Goal: Information Seeking & Learning: Learn about a topic

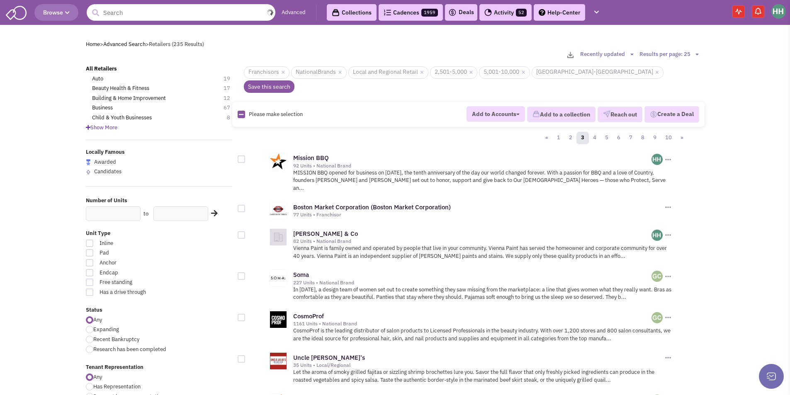
click at [173, 13] on input "text" at bounding box center [181, 12] width 189 height 17
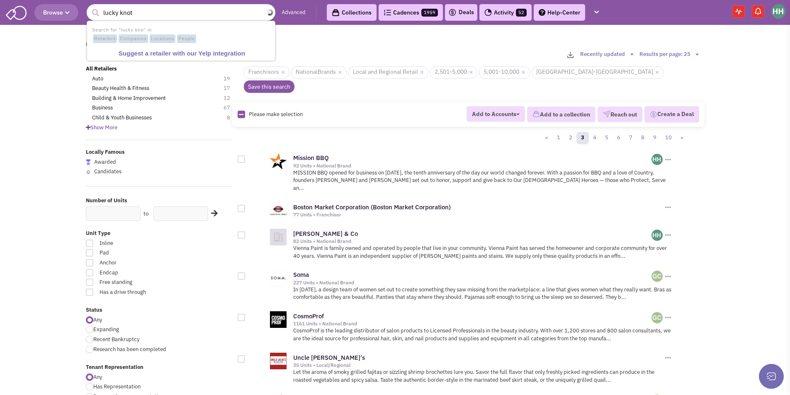
type input "lucky knot"
click at [89, 7] on button "submit" at bounding box center [95, 13] width 12 height 12
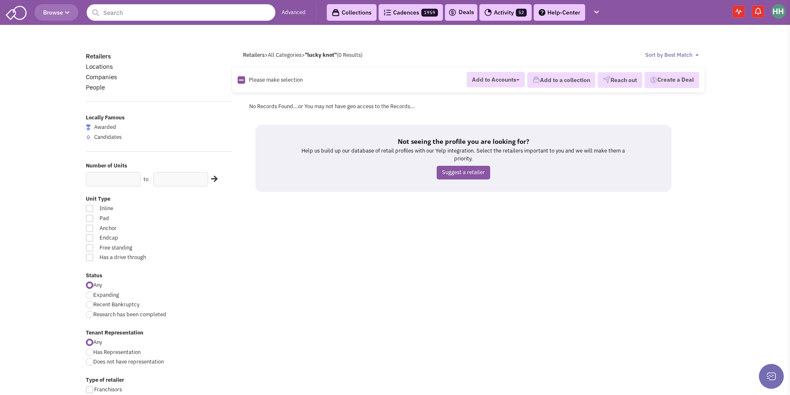
click at [43, 12] on button "Browse" at bounding box center [56, 12] width 44 height 17
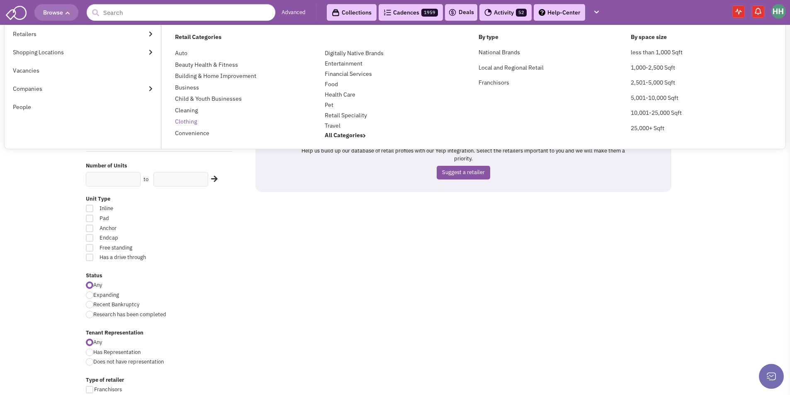
click at [191, 120] on link "Clothing" at bounding box center [186, 121] width 22 height 7
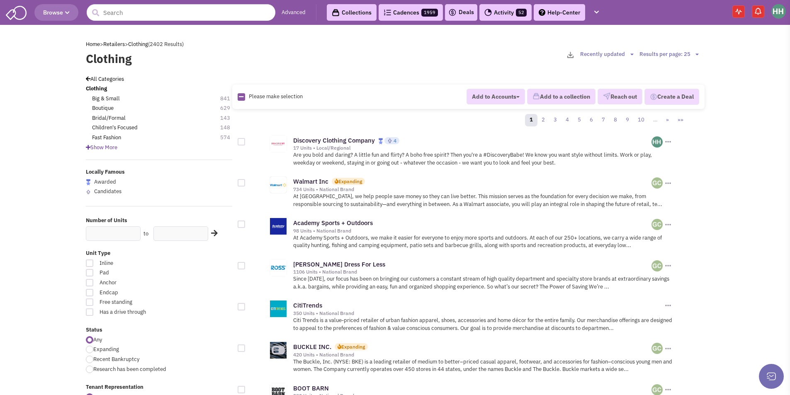
click at [291, 14] on link "Advanced" at bounding box center [294, 13] width 24 height 8
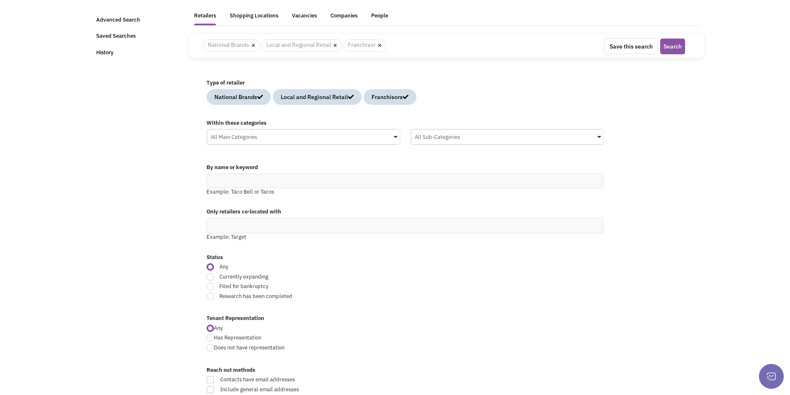
scroll to position [41, 0]
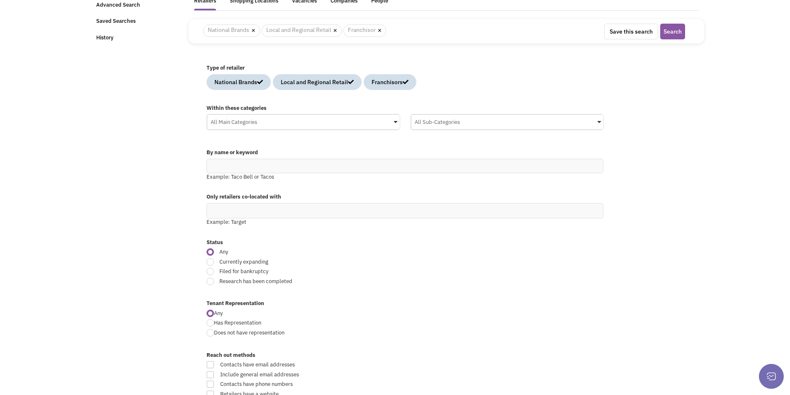
click at [353, 126] on div "All Main Categories" at bounding box center [303, 121] width 192 height 12
click at [0, 0] on input "All Main Categories No results found Main Category Select All Auto Beauty Healt…" at bounding box center [0, 0] width 0 height 0
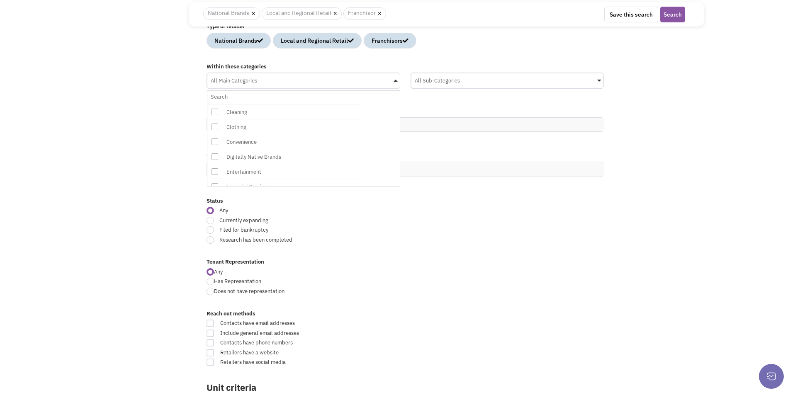
scroll to position [99, 0]
click at [218, 127] on span at bounding box center [214, 127] width 15 height 15
click at [218, 103] on input "All Main Categories No results found Main Category Select All Auto Beauty Healt…" at bounding box center [304, 97] width 186 height 12
click at [457, 104] on div "By name or keyword Example: Taco Bell or Tacos" at bounding box center [446, 125] width 491 height 44
click at [461, 85] on div "All Sub-Categories" at bounding box center [507, 79] width 192 height 12
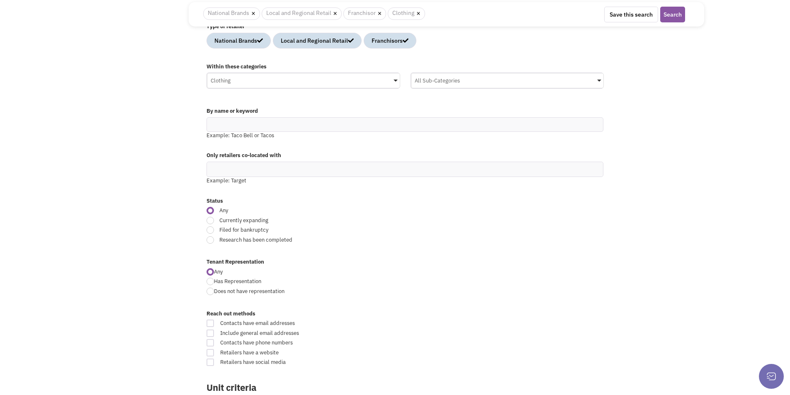
click at [0, 0] on input "All Sub-Categories No results found Sub Category Select All Big & Small Boutiqu…" at bounding box center [0, 0] width 0 height 0
click at [417, 148] on icon at bounding box center [418, 149] width 7 height 7
click at [417, 103] on input "All Sub-Categories No results found Sub Category Select All Big & Small Boutiqu…" at bounding box center [508, 97] width 186 height 12
click at [416, 119] on icon at bounding box center [418, 119] width 7 height 7
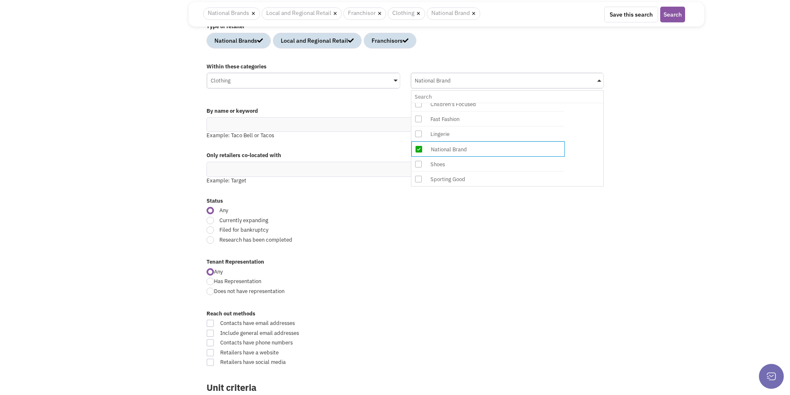
click at [416, 103] on input "National Brand No results found Sub Category Select All Big & Small Boutique Br…" at bounding box center [508, 97] width 186 height 12
click at [418, 134] on icon at bounding box center [418, 134] width 7 height 7
click at [418, 103] on input "Fast Fashion, National Brand No results found Sub Category Select All Big & Sma…" at bounding box center [508, 97] width 186 height 12
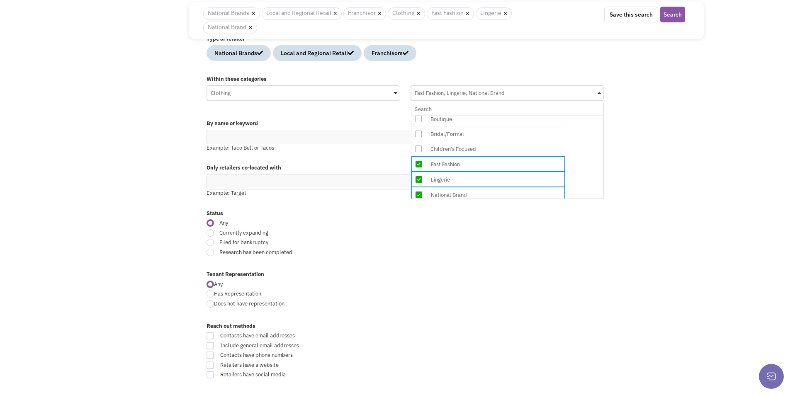
scroll to position [36, 0]
click at [419, 158] on icon at bounding box center [418, 158] width 7 height 7
click at [419, 115] on input "Fast Fashion, Lingerie, National Brand No results found Sub Category Select All…" at bounding box center [508, 109] width 186 height 12
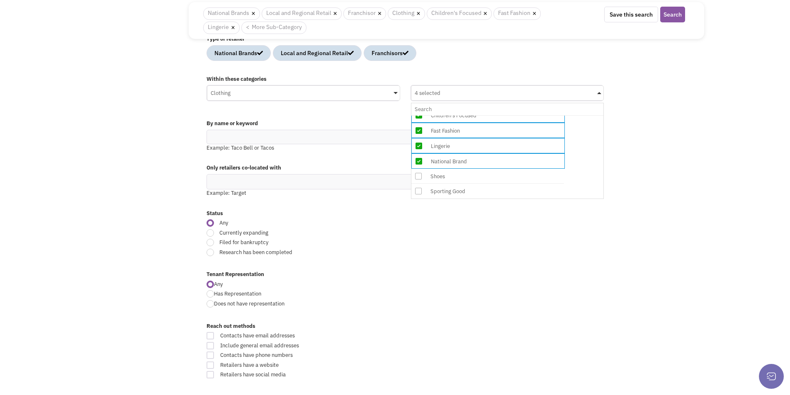
click at [421, 173] on icon at bounding box center [418, 176] width 7 height 7
click at [421, 115] on input "4 selected No results found Sub Category Select All Big & Small Boutique Bridal…" at bounding box center [508, 109] width 186 height 12
click at [420, 190] on icon at bounding box center [418, 191] width 7 height 7
click at [420, 115] on input "5 selected No results found Sub Category Select All Big & Small Boutique Bridal…" at bounding box center [508, 109] width 186 height 12
click at [666, 13] on button "Search" at bounding box center [672, 15] width 25 height 16
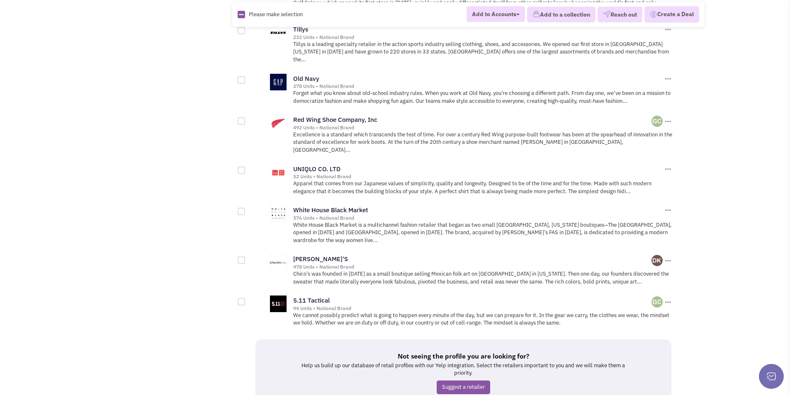
scroll to position [920, 0]
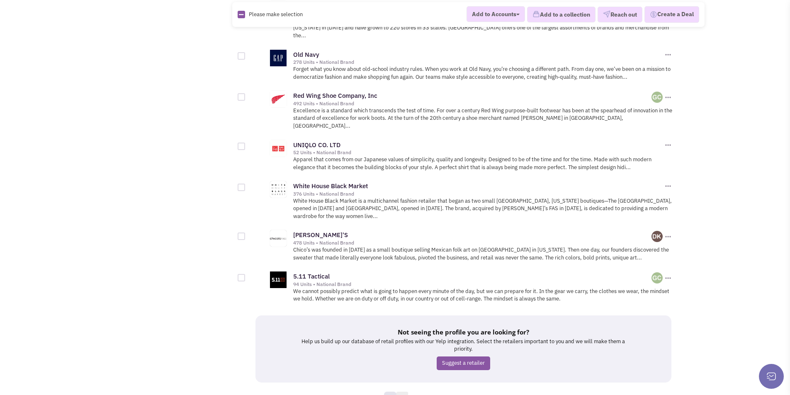
click at [406, 392] on link "2" at bounding box center [402, 398] width 12 height 12
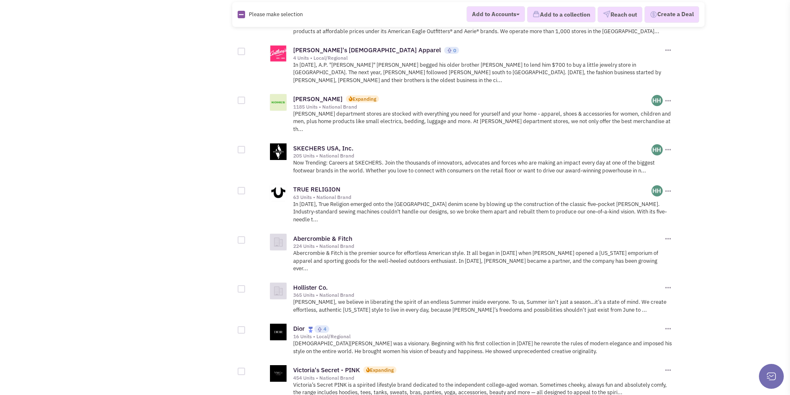
scroll to position [829, 0]
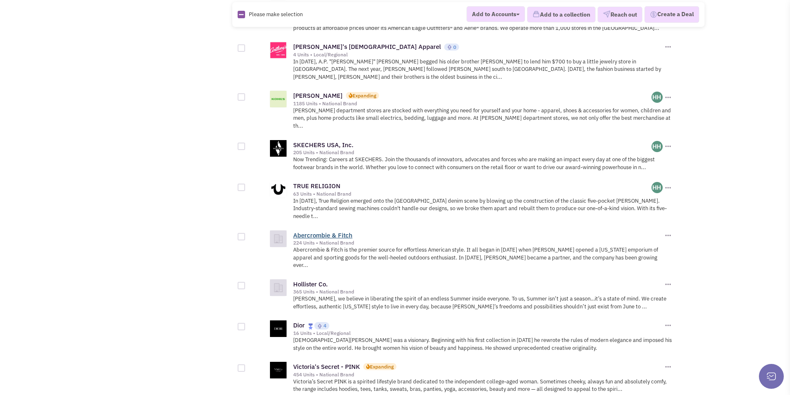
click at [341, 231] on link "Abercrombie & Fitch" at bounding box center [322, 235] width 59 height 8
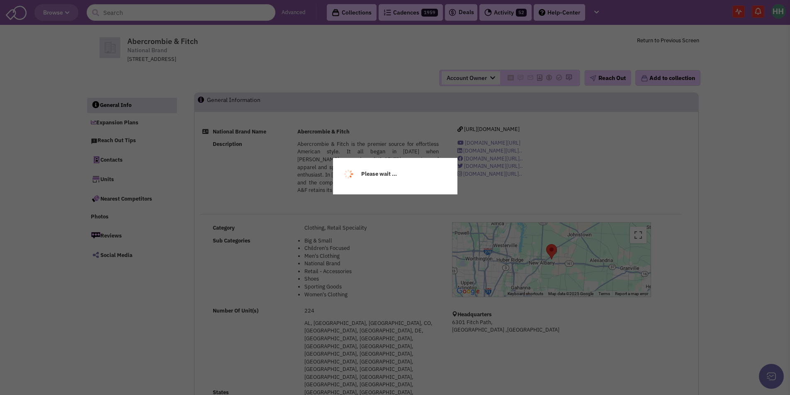
select select
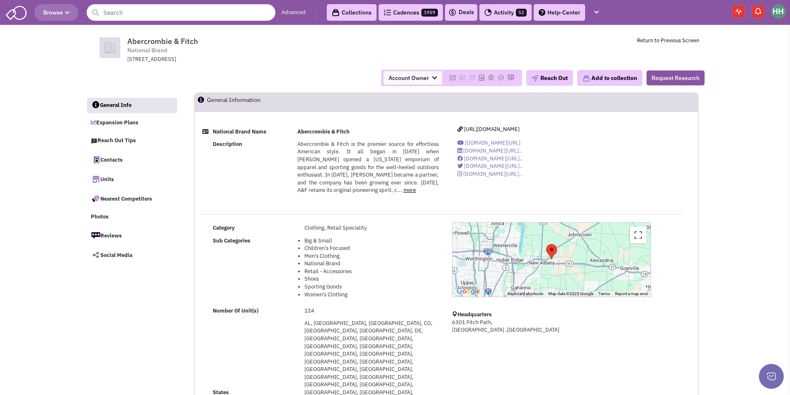
select select
